Goal: Information Seeking & Learning: Learn about a topic

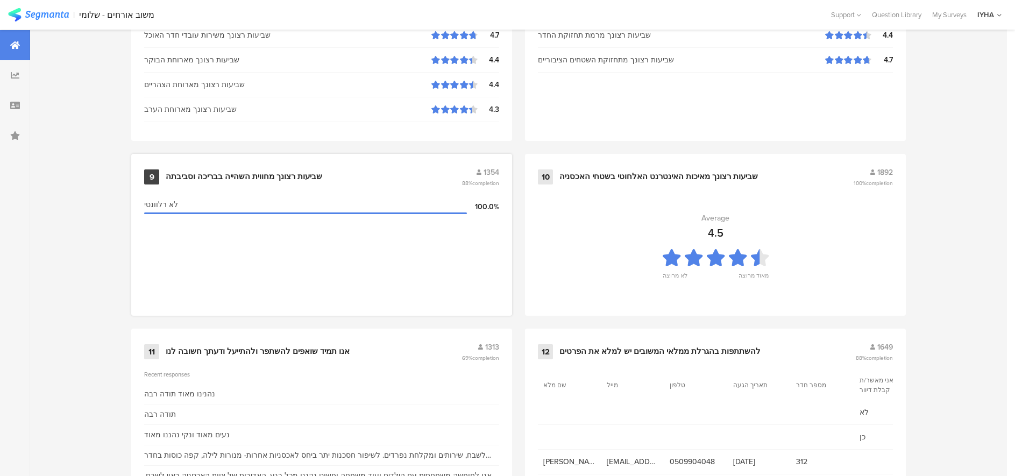
scroll to position [1101, 0]
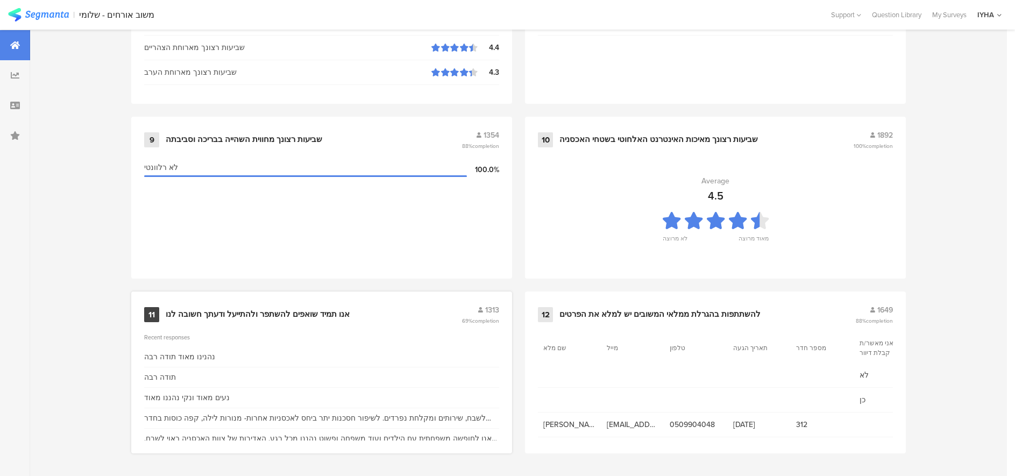
click at [243, 311] on div "אנו תמיד שואפים להשתפר ולהתייעל ודעתך חשובה לנו" at bounding box center [258, 314] width 184 height 11
